Goal: Task Accomplishment & Management: Manage account settings

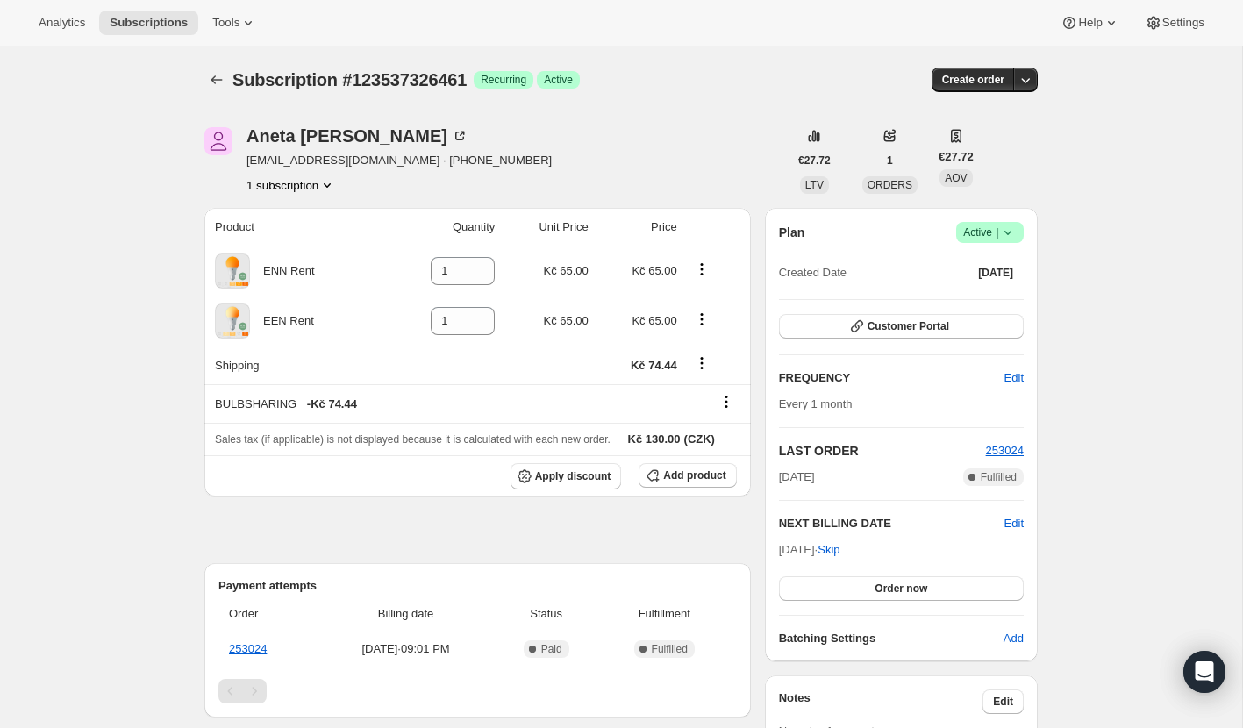
click at [996, 230] on span "|" at bounding box center [997, 232] width 3 height 14
click at [981, 296] on span "Cancel subscription" at bounding box center [984, 296] width 99 height 13
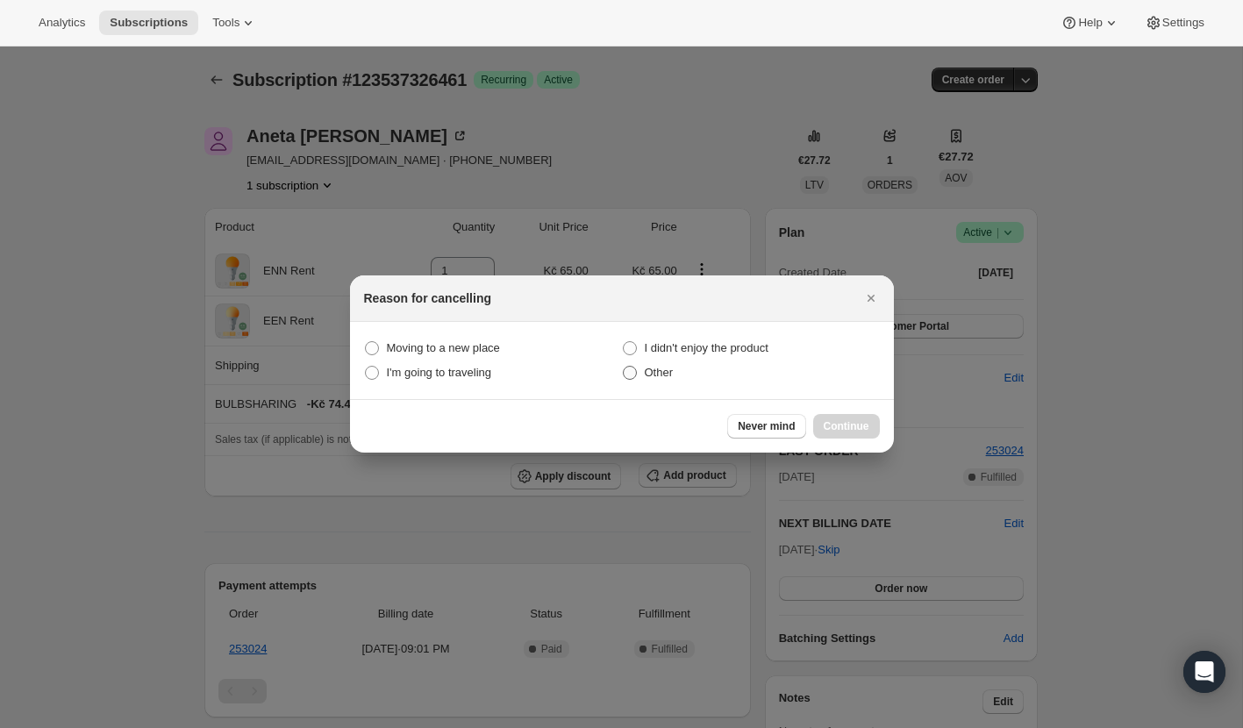
click at [634, 369] on span ":rbm:" at bounding box center [630, 373] width 14 height 14
click at [624, 367] on input "Other" at bounding box center [623, 366] width 1 height 1
radio input "true"
click at [854, 422] on span "Continue" at bounding box center [847, 426] width 46 height 14
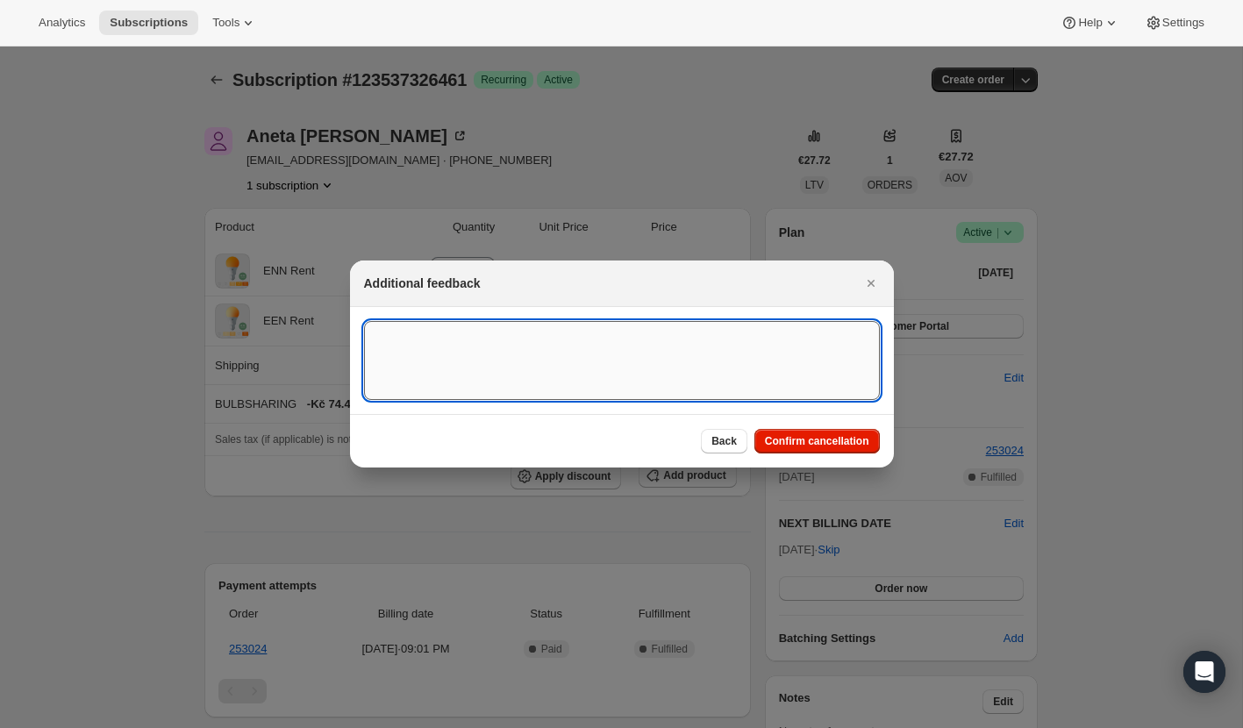
click at [672, 383] on textarea ":rbm:" at bounding box center [622, 360] width 516 height 79
type textarea "return"
click at [820, 441] on span "Confirm cancellation" at bounding box center [817, 441] width 104 height 14
